Goal: Task Accomplishment & Management: Use online tool/utility

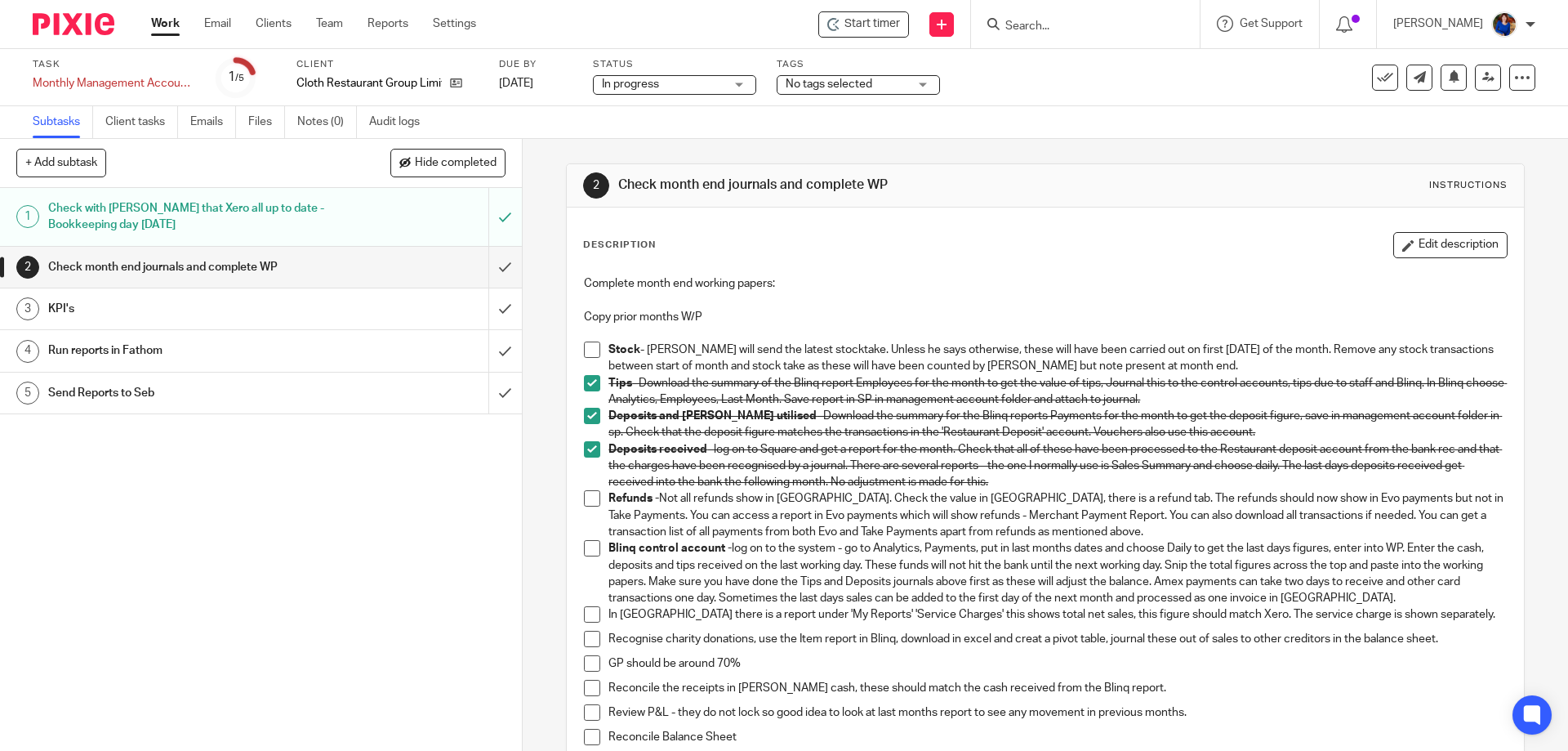
click at [163, 25] on link "Work" at bounding box center [165, 23] width 29 height 16
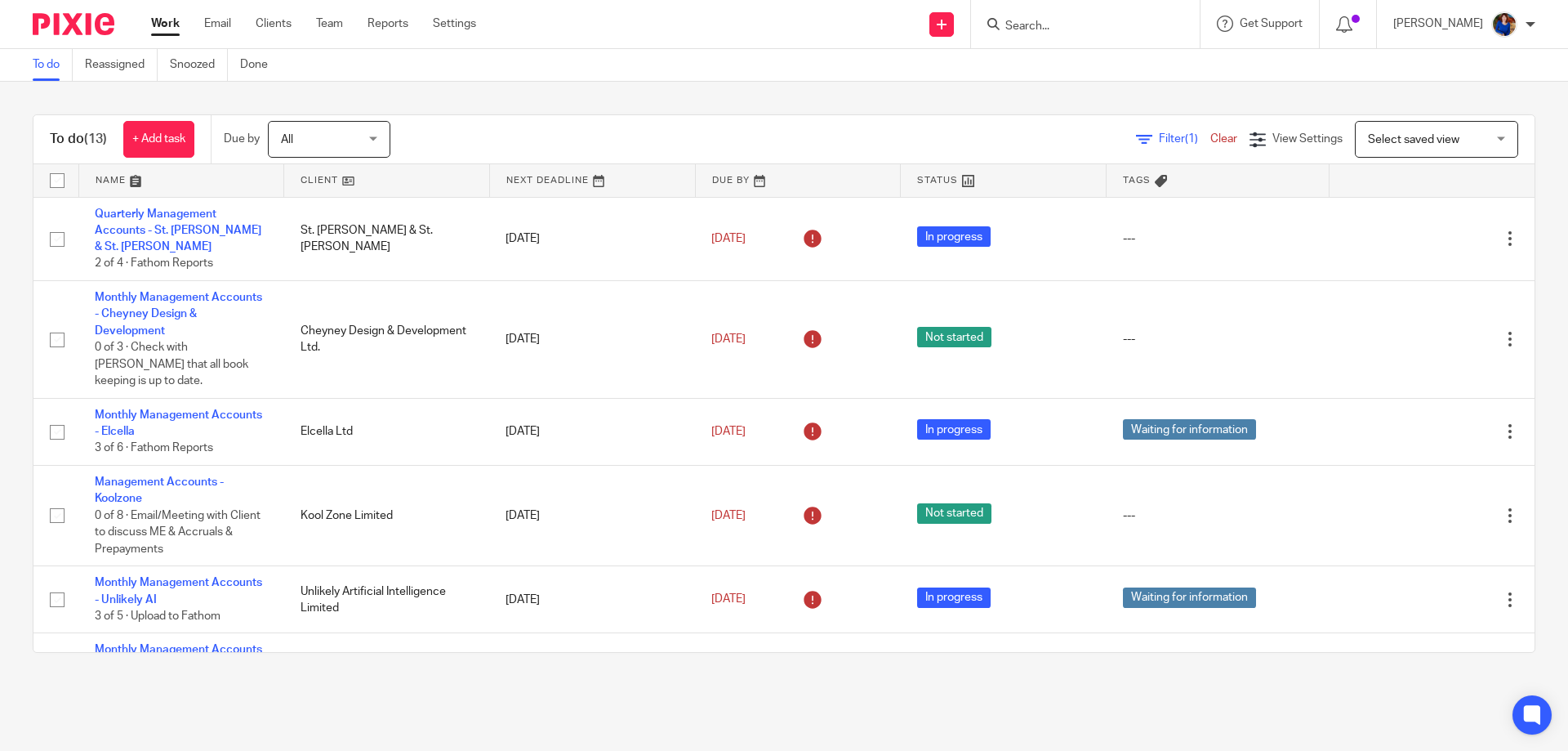
click at [1016, 21] on input "Search" at bounding box center [1077, 27] width 147 height 14
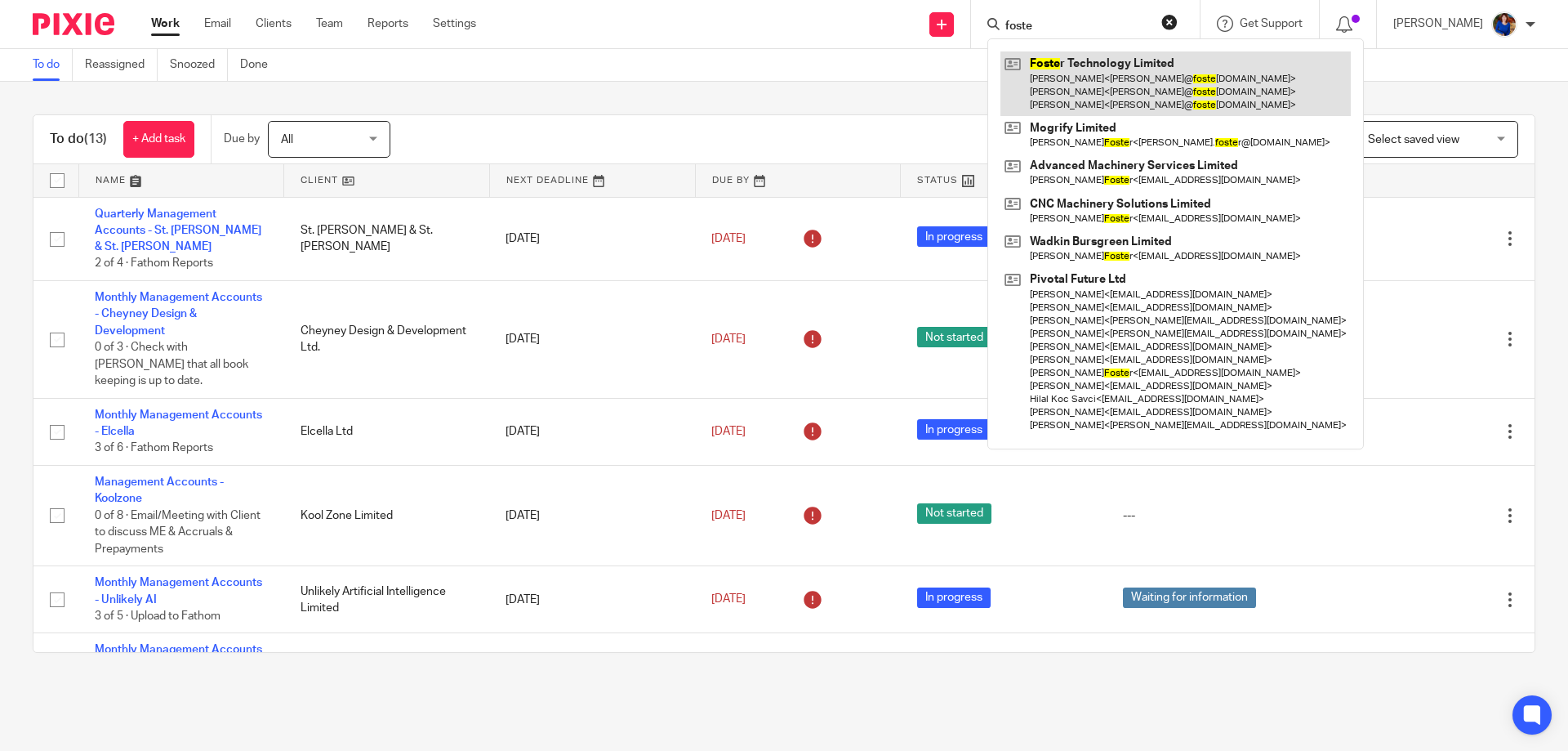
type input "foste"
click at [1091, 68] on link at bounding box center [1175, 83] width 350 height 64
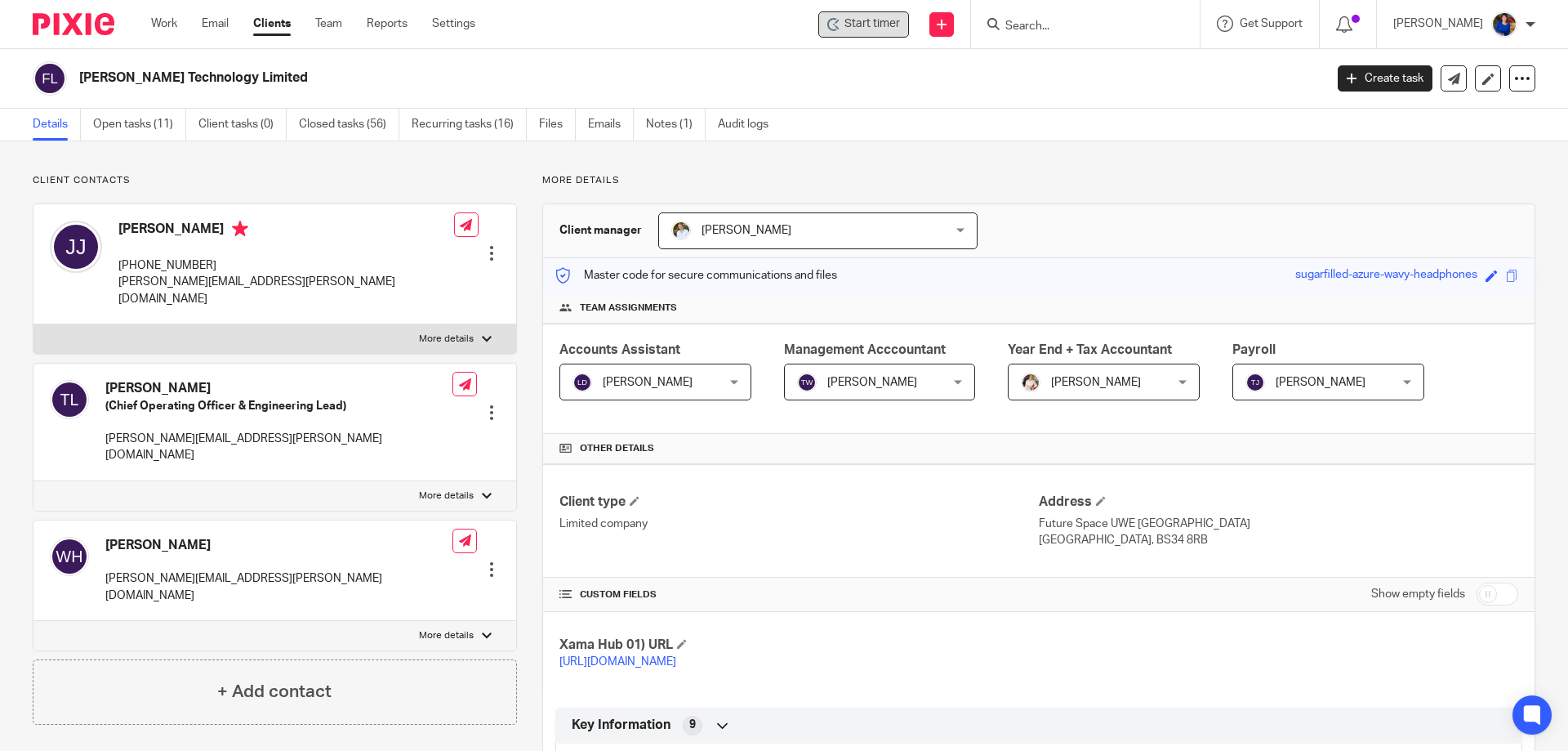
click at [872, 23] on span "Start timer" at bounding box center [873, 23] width 56 height 17
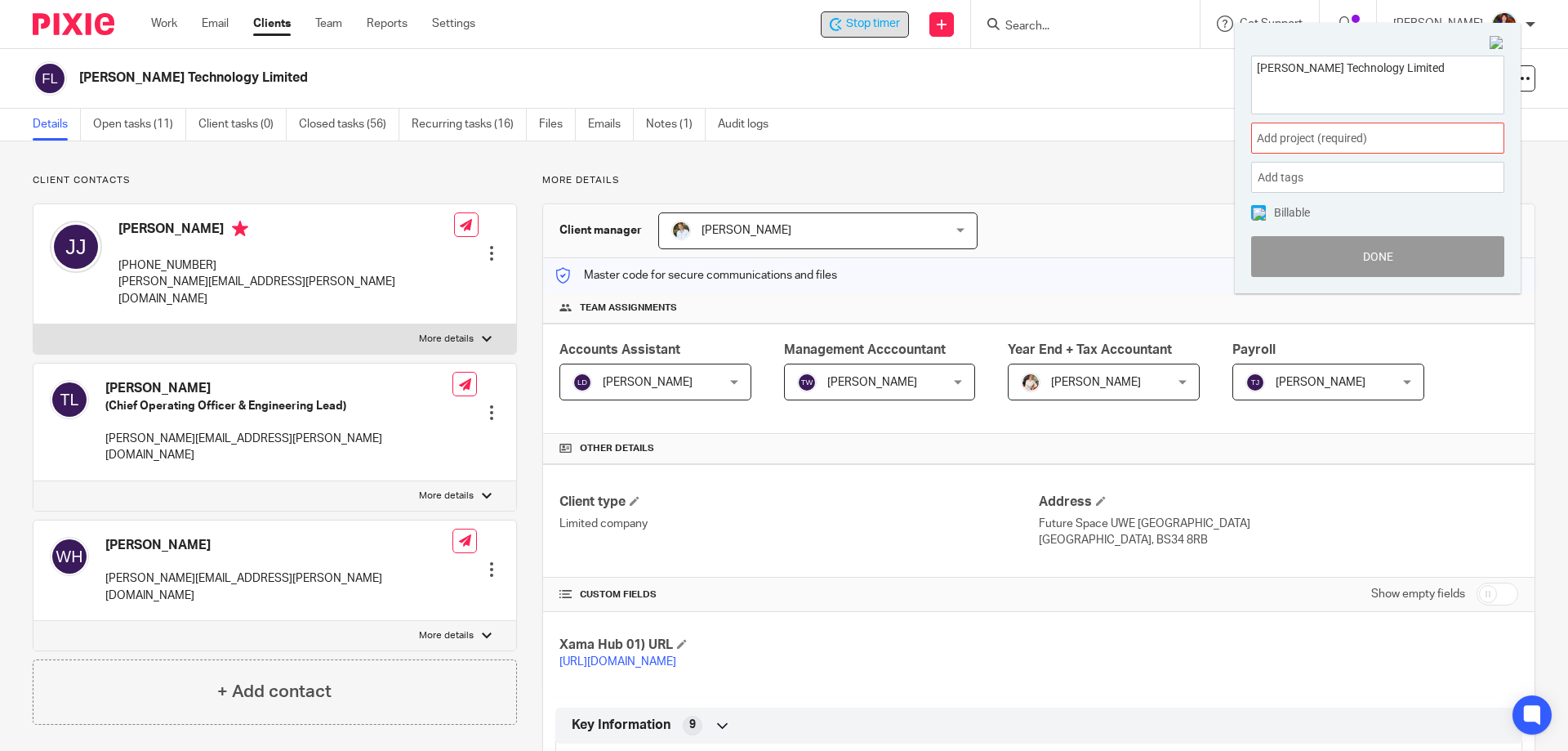
click at [1341, 140] on span "Add project (required) :" at bounding box center [1360, 138] width 206 height 17
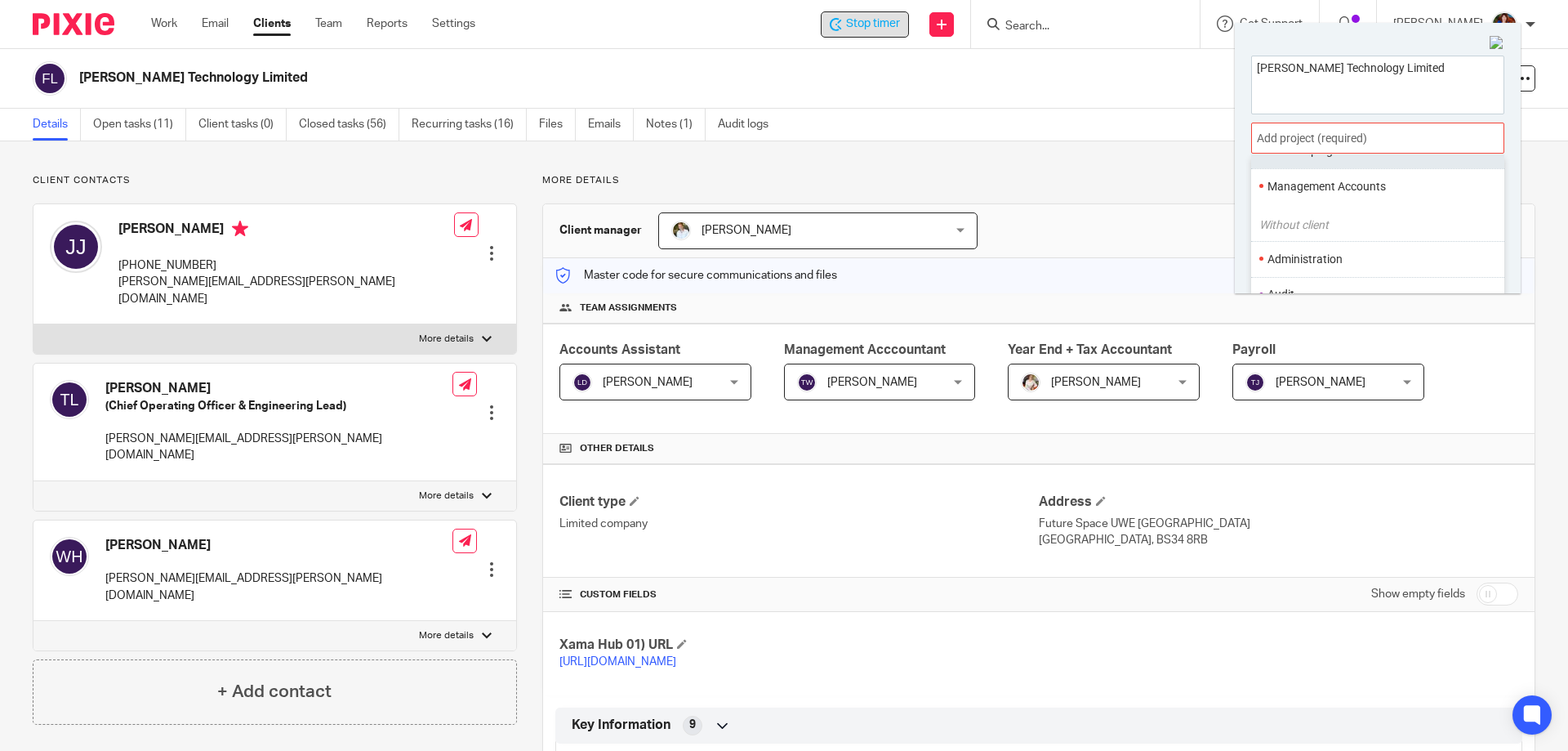
scroll to position [81, 0]
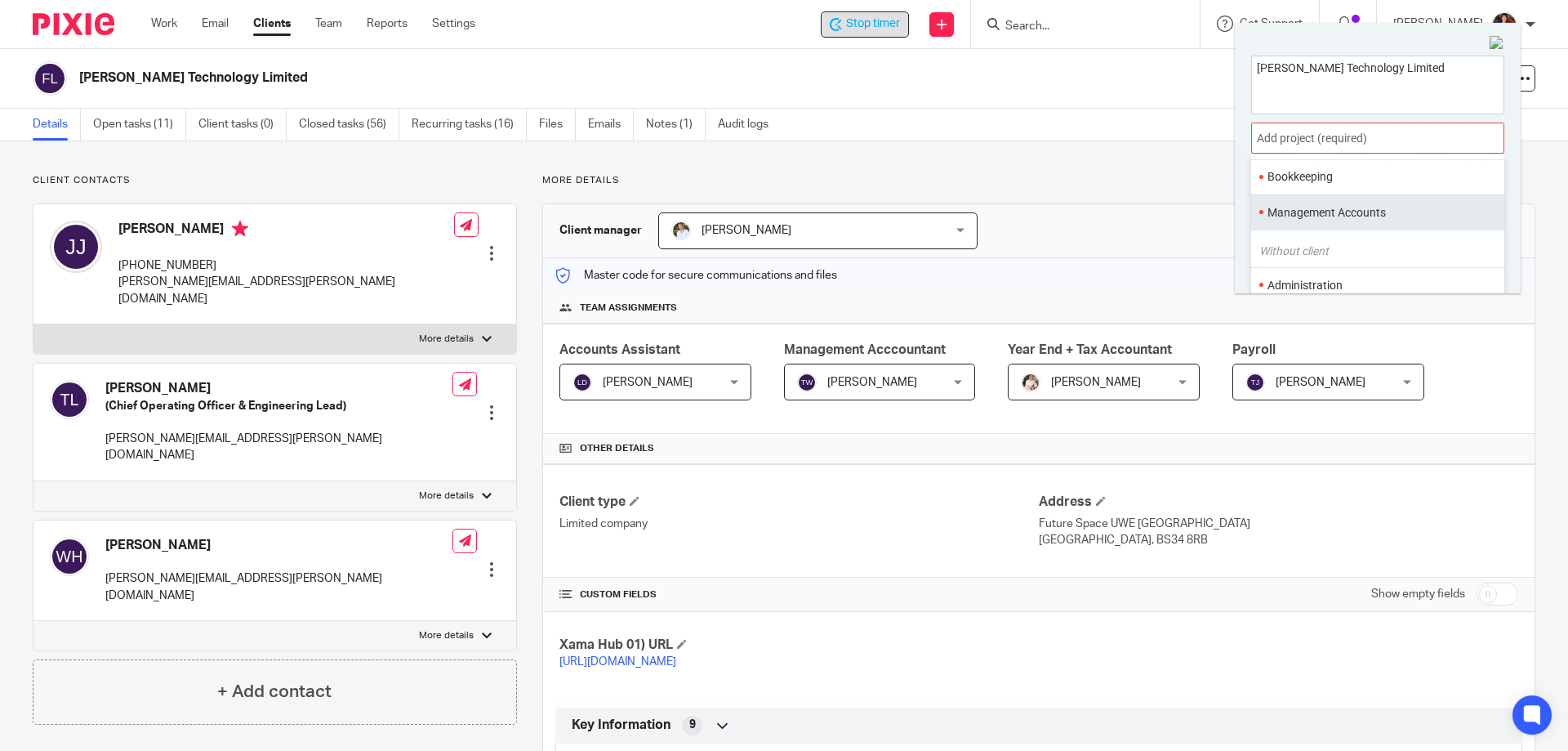
click at [1329, 208] on li "Management Accounts" at bounding box center [1374, 212] width 213 height 17
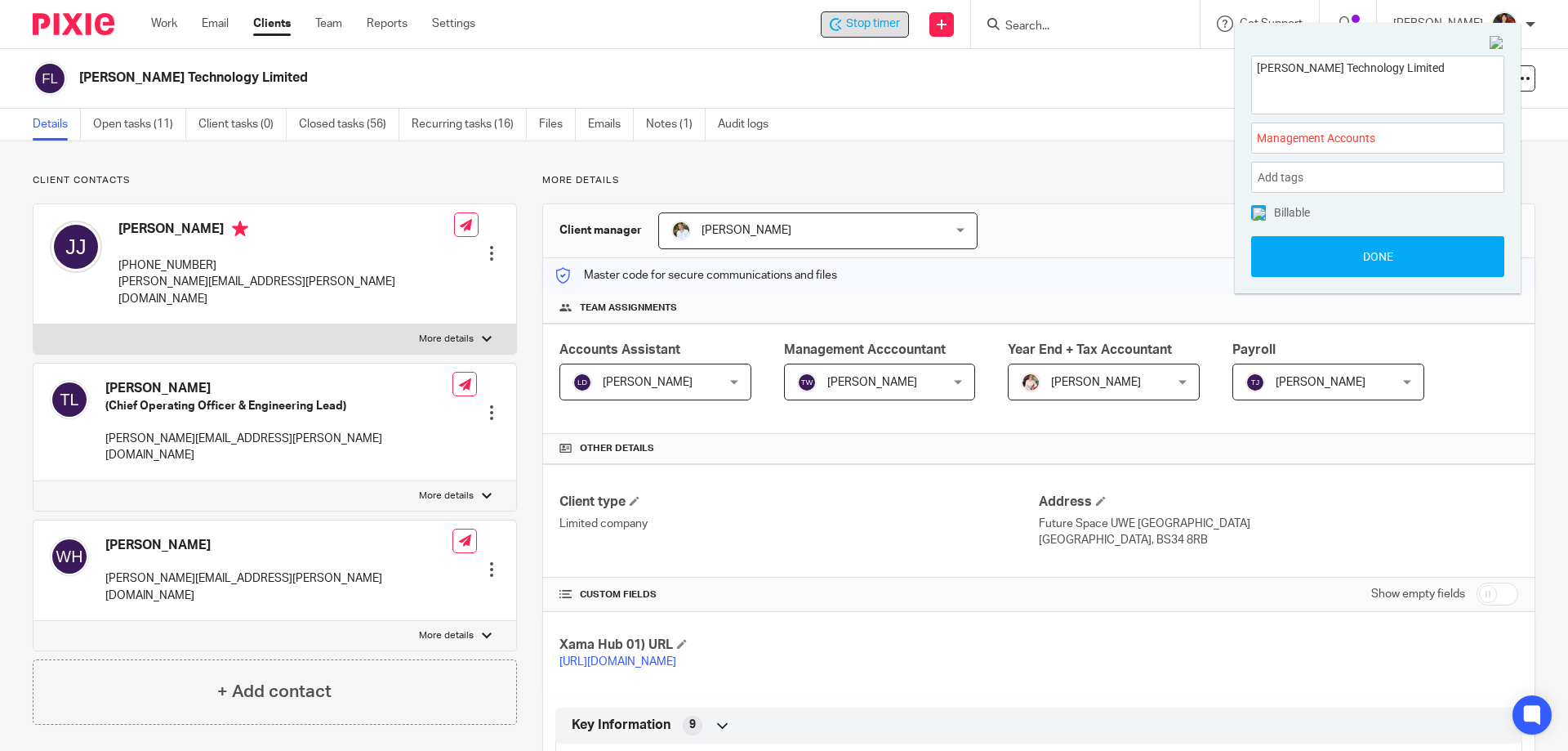
click at [1259, 214] on img at bounding box center [1259, 214] width 13 height 13
click at [1266, 255] on button "Done" at bounding box center [1378, 255] width 253 height 41
